Goal: Go to known website: Access a specific website the user already knows

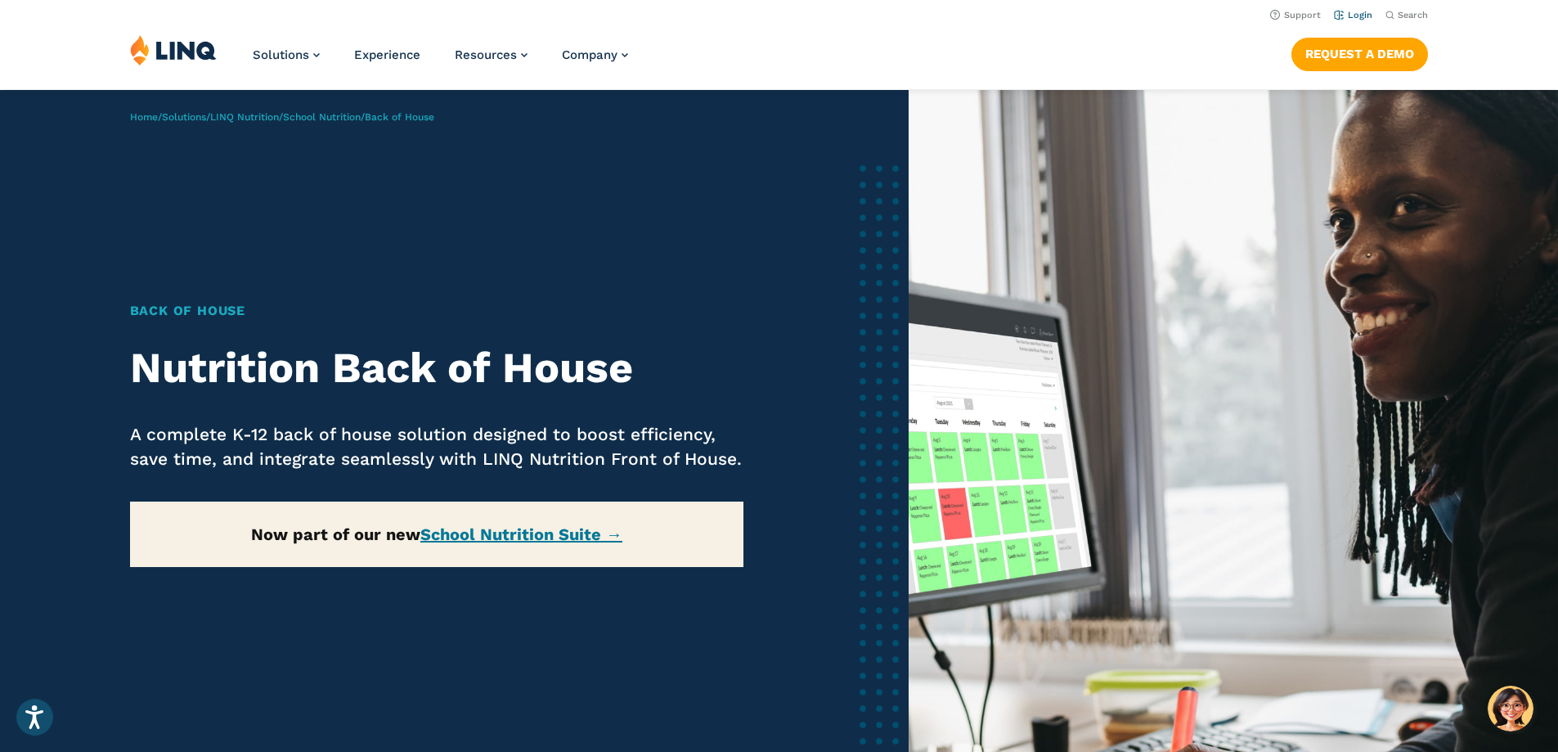
click at [1346, 11] on link "Login" at bounding box center [1353, 15] width 38 height 11
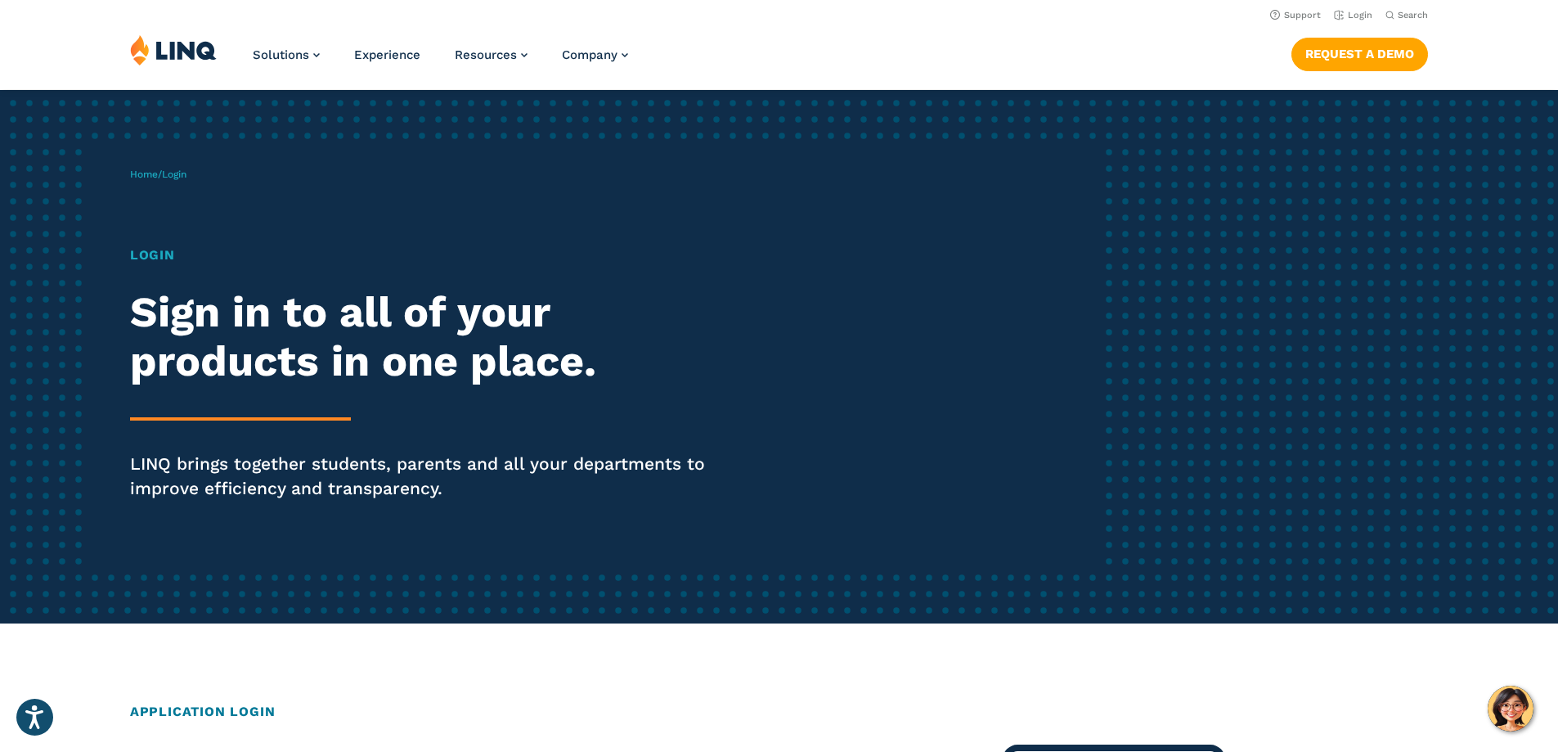
click at [149, 252] on h1 "Login" at bounding box center [430, 255] width 600 height 20
click at [182, 174] on span "Login" at bounding box center [174, 173] width 25 height 11
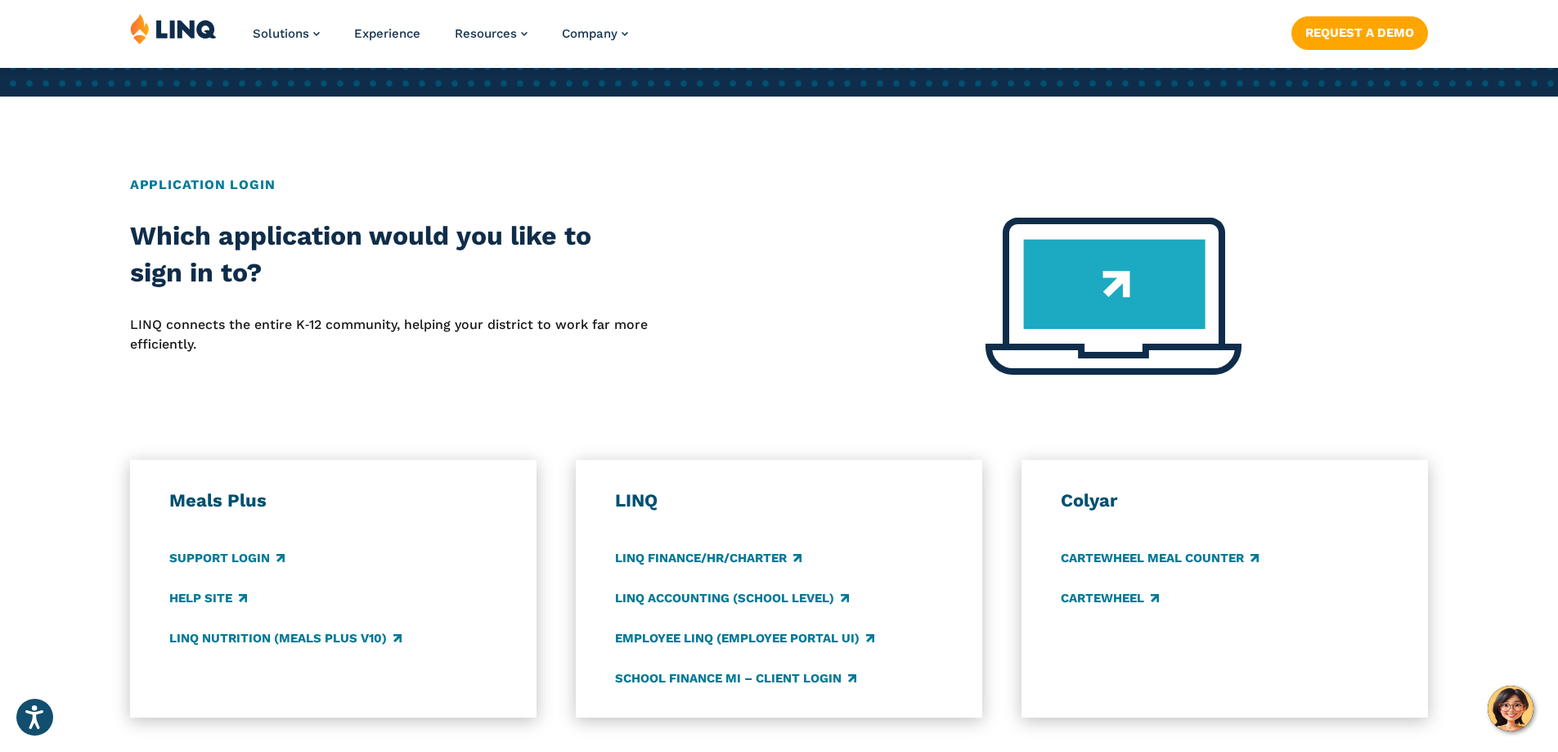
scroll to position [573, 0]
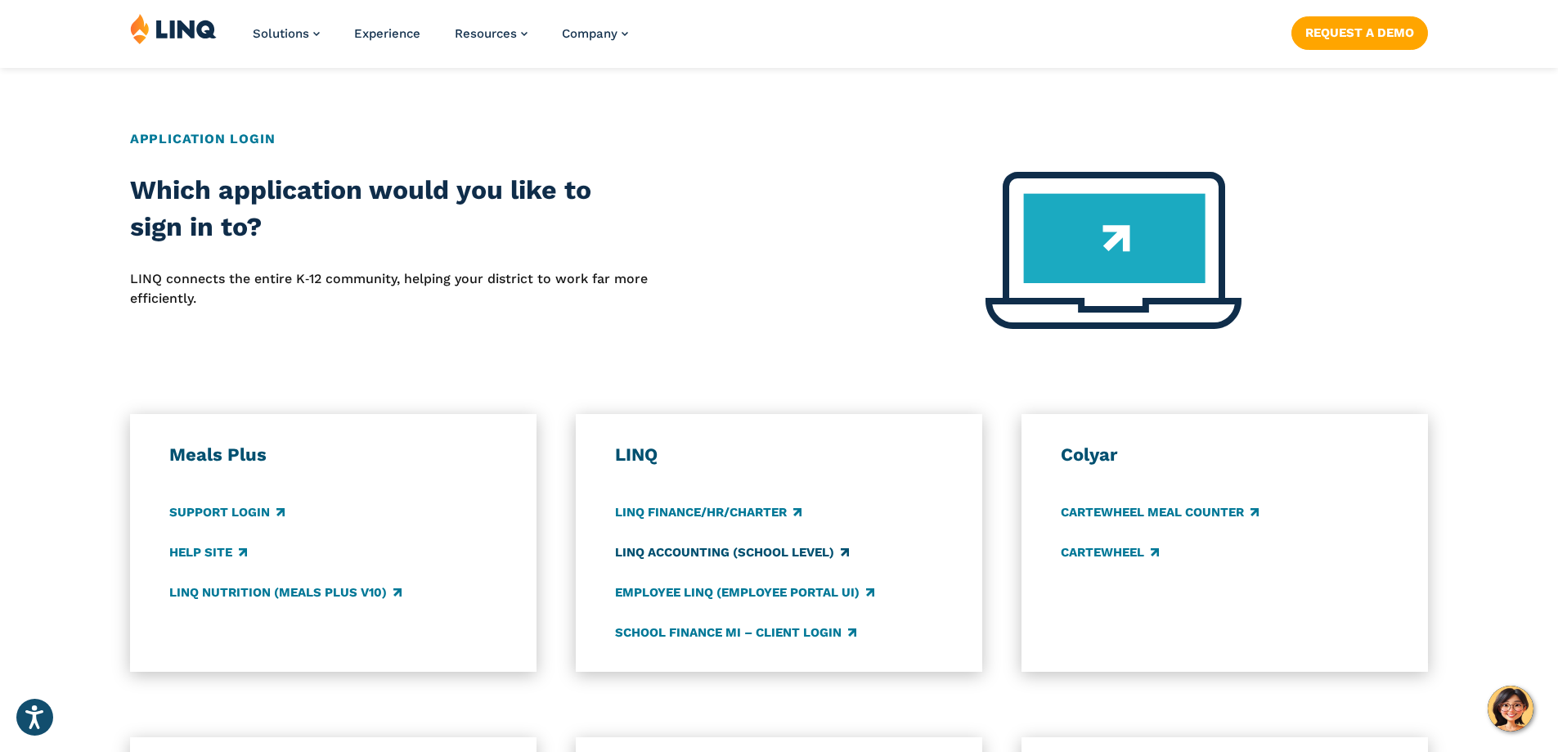
click at [681, 549] on link "LINQ Accounting (school level)" at bounding box center [732, 552] width 234 height 18
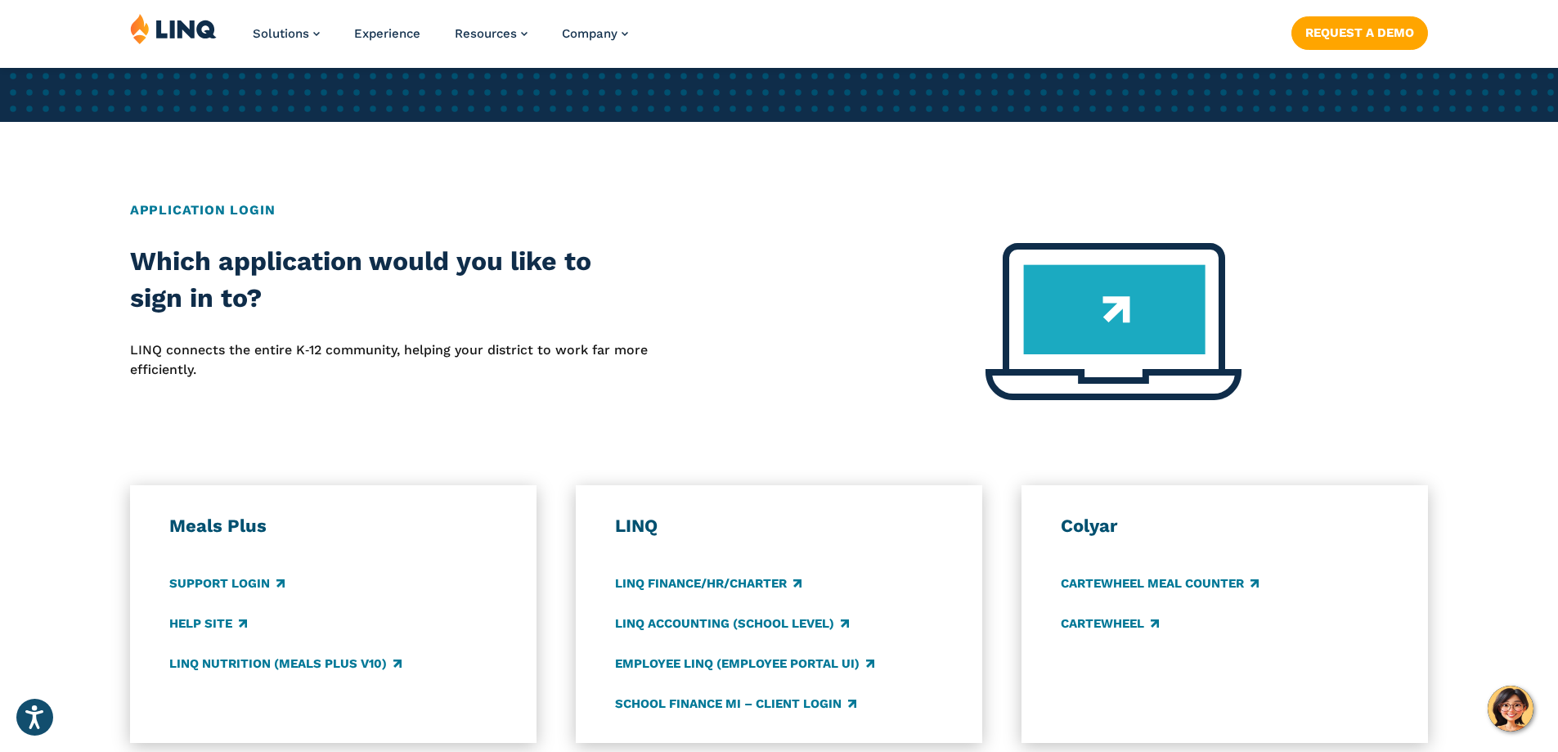
scroll to position [654, 0]
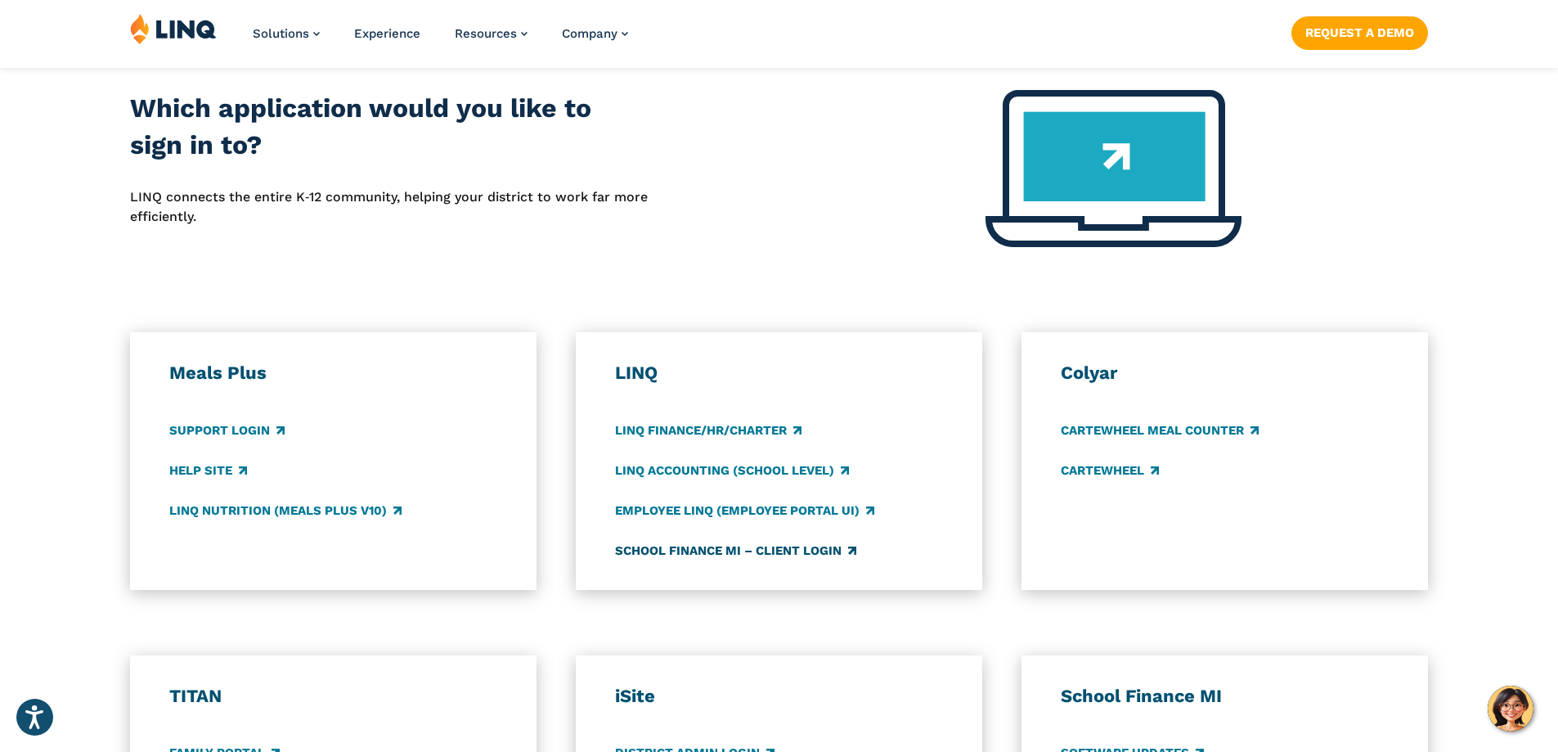
click at [676, 549] on link "School Finance MI – Client Login" at bounding box center [735, 550] width 241 height 18
click at [647, 469] on link "LINQ Accounting (school level)" at bounding box center [732, 470] width 234 height 18
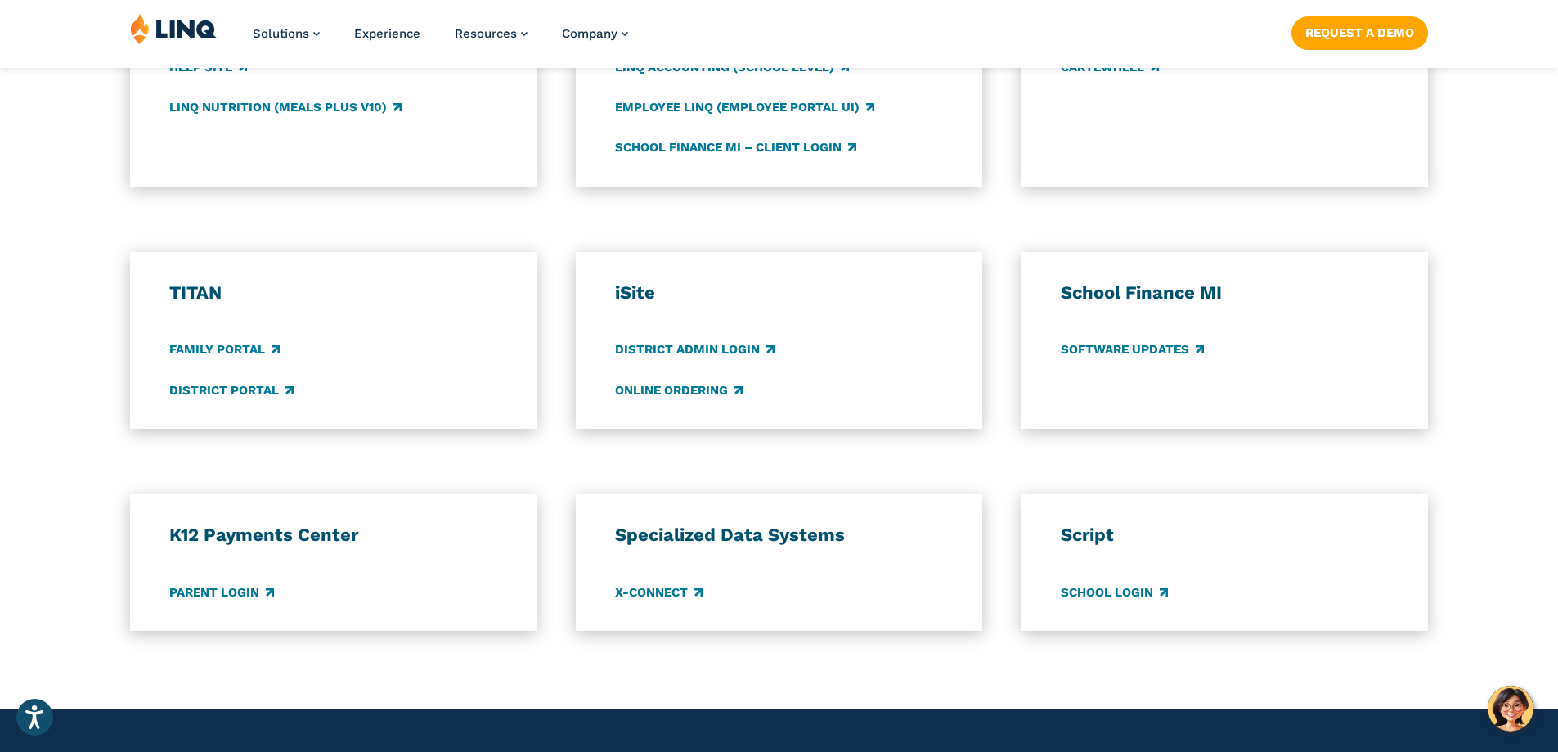
scroll to position [1063, 0]
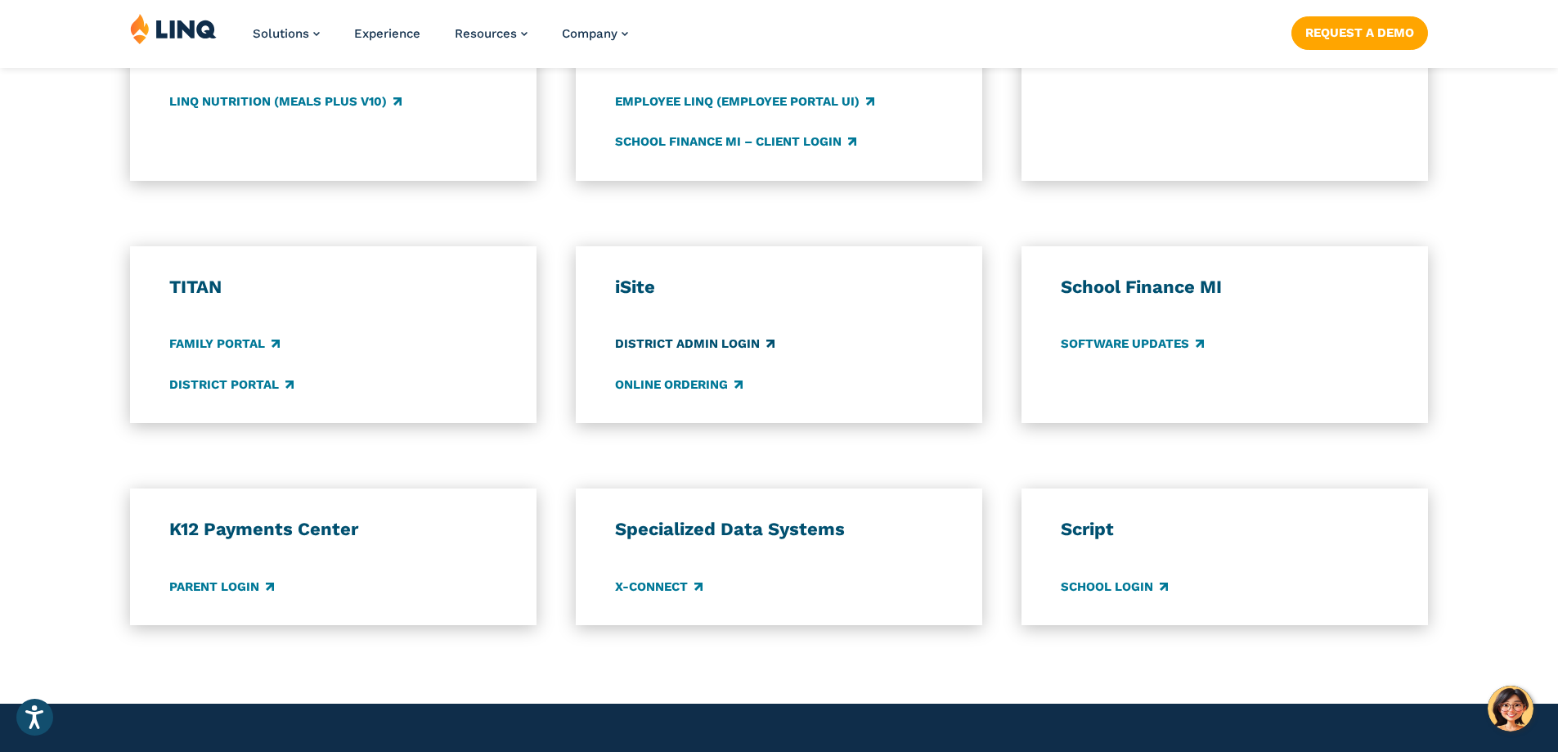
click at [658, 345] on link "District Admin Login" at bounding box center [695, 344] width 160 height 18
